Goal: Task Accomplishment & Management: Manage account settings

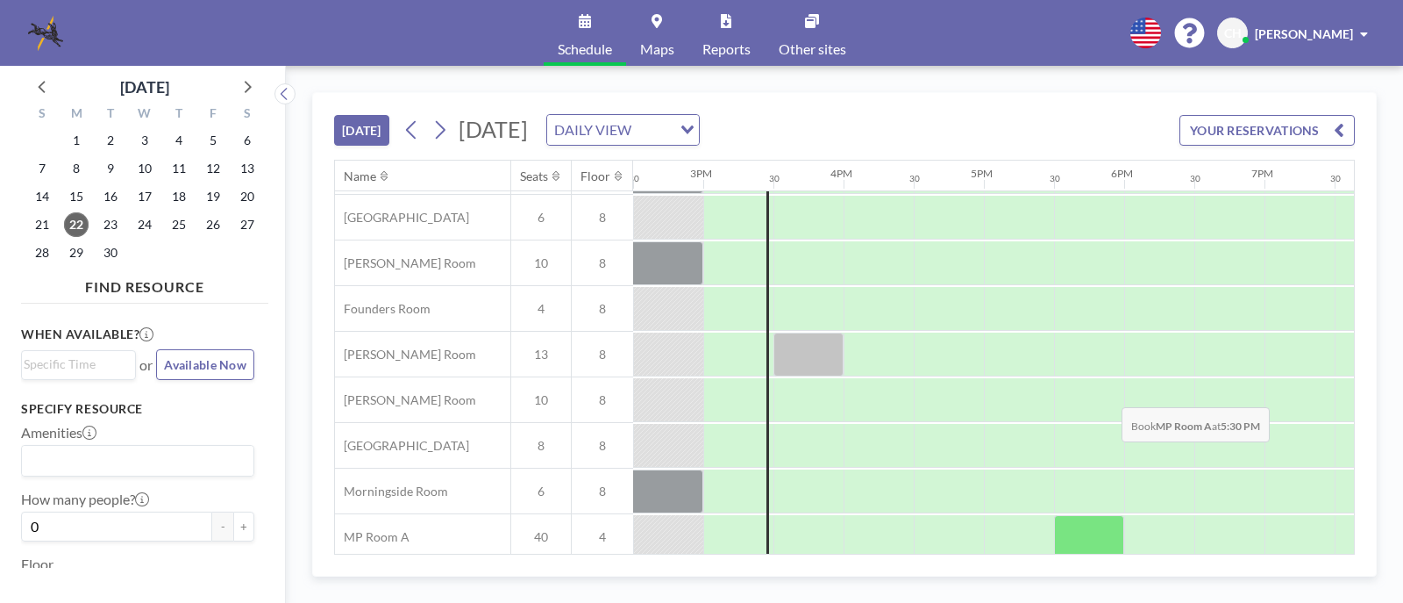
scroll to position [0, 2035]
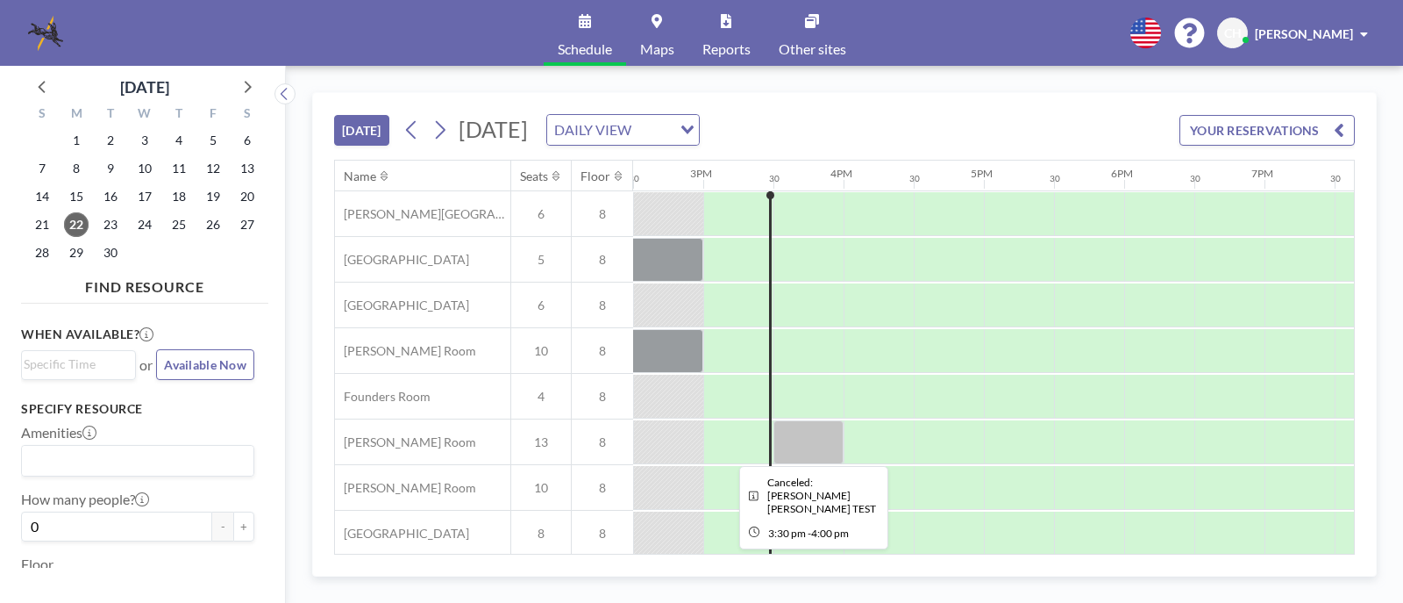
click at [796, 448] on div at bounding box center [809, 442] width 70 height 44
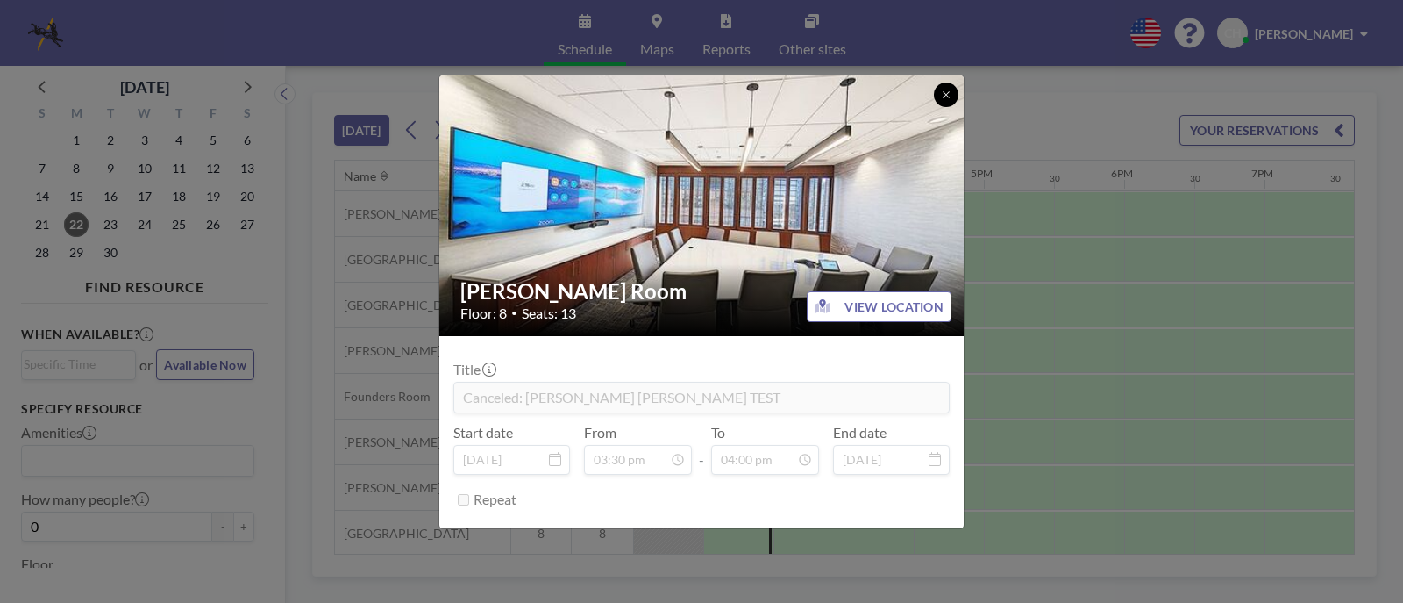
click at [946, 92] on icon at bounding box center [946, 94] width 11 height 11
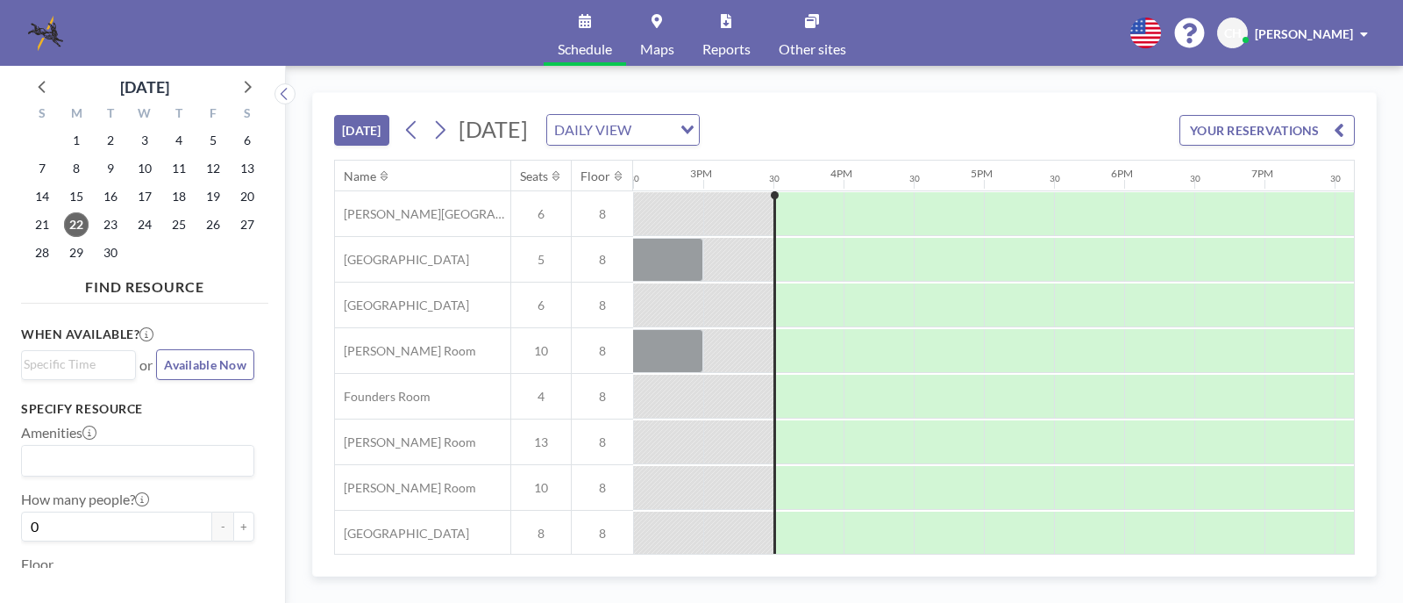
click at [1367, 32] on span at bounding box center [1364, 34] width 8 height 12
click at [1313, 121] on span "Log out" at bounding box center [1315, 120] width 40 height 18
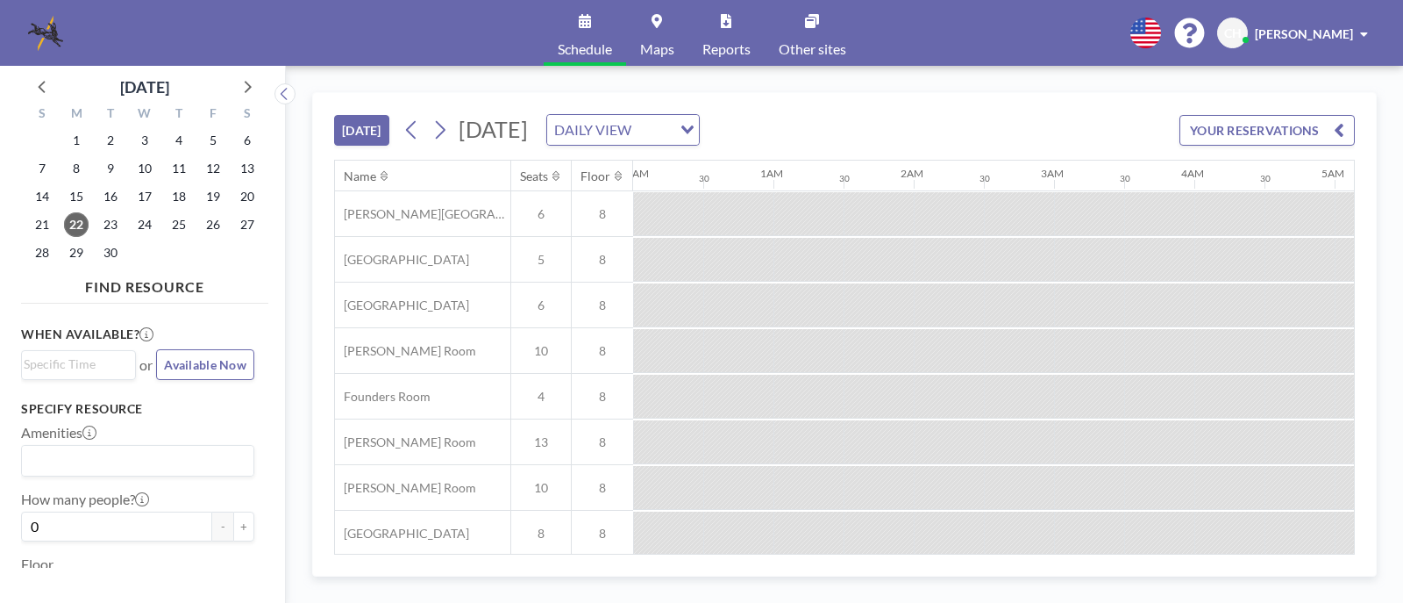
scroll to position [0, 2105]
